Goal: Find specific page/section: Find specific page/section

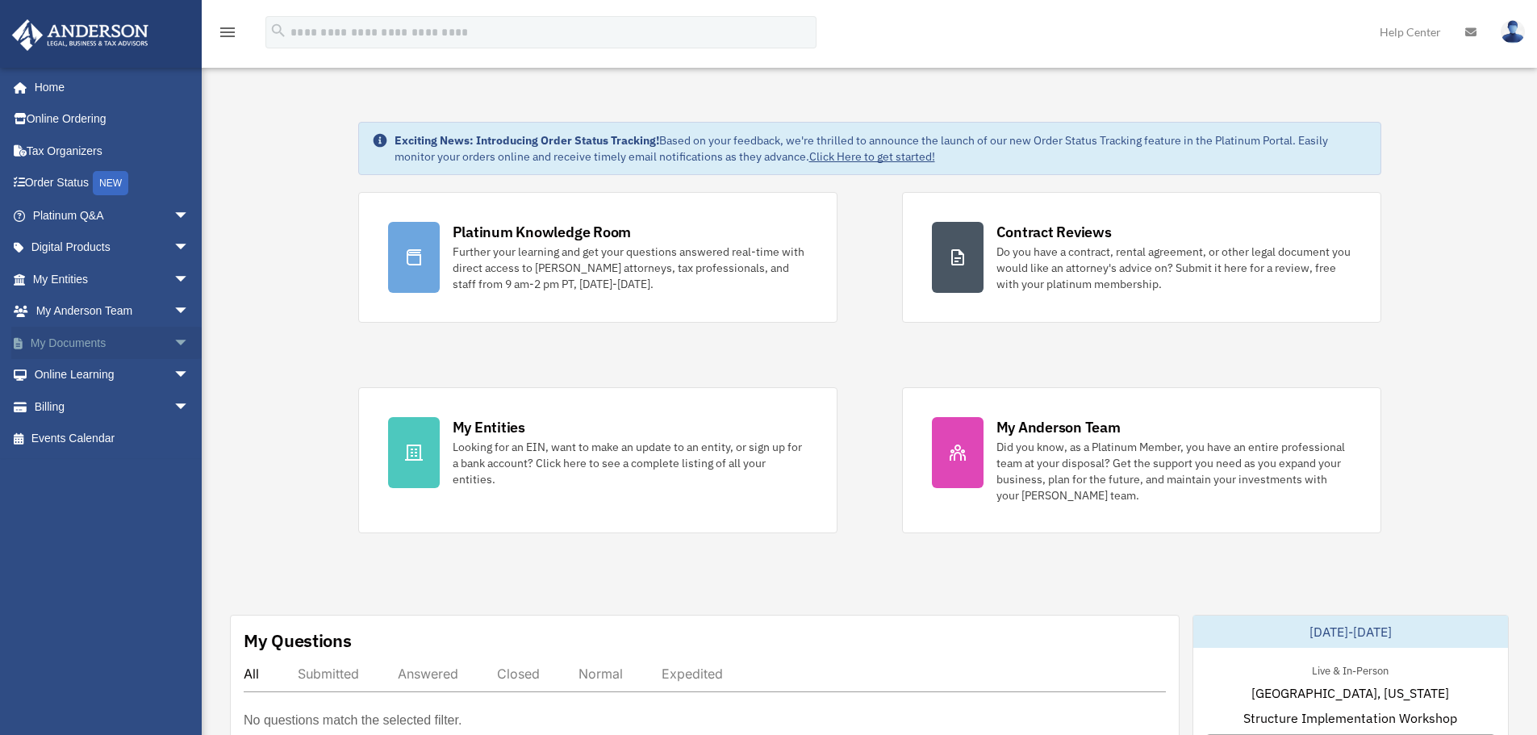
click at [72, 348] on link "My Documents arrow_drop_down" at bounding box center [112, 343] width 203 height 32
click at [174, 349] on span "arrow_drop_down" at bounding box center [190, 343] width 32 height 33
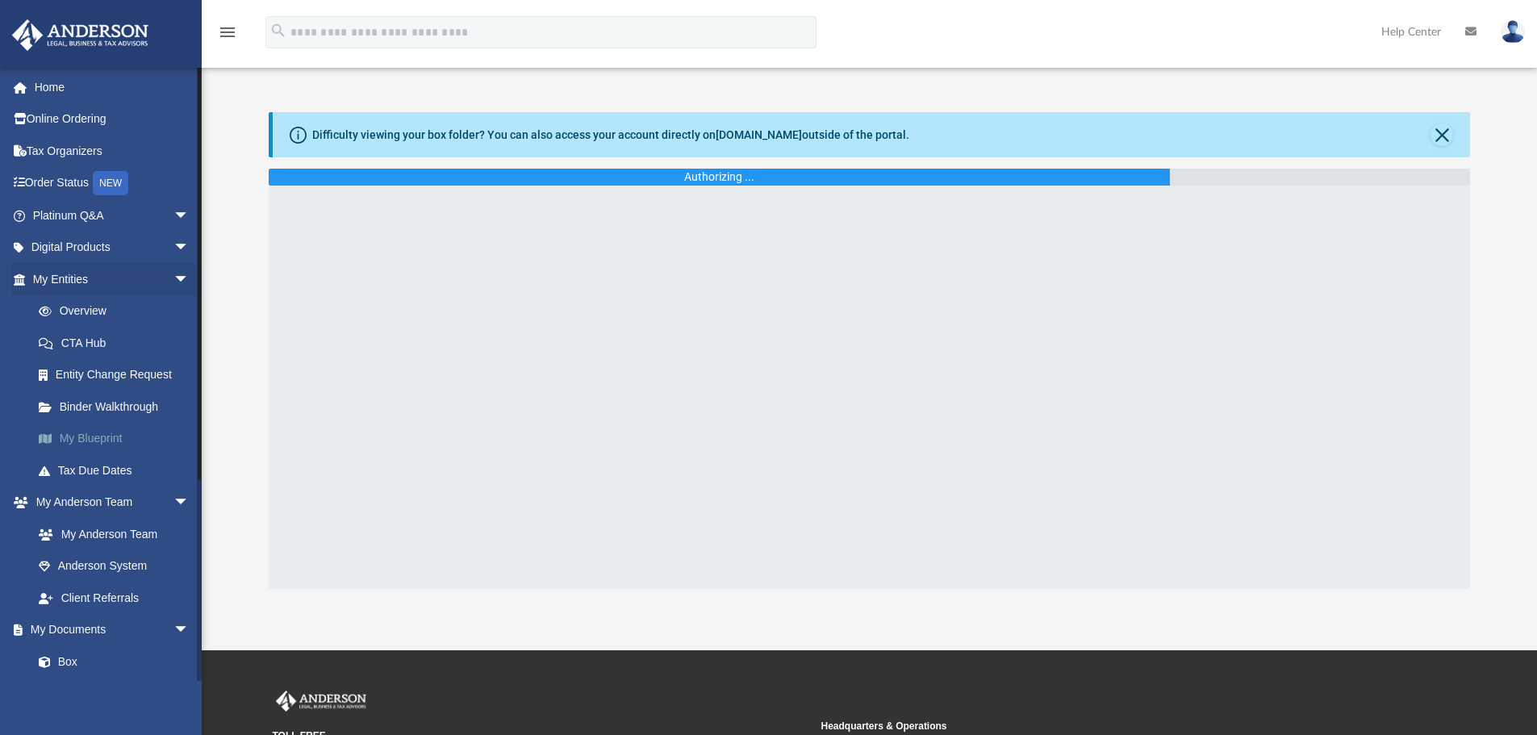
click at [79, 442] on link "My Blueprint" at bounding box center [118, 439] width 191 height 32
